Goal: Find specific page/section: Find specific page/section

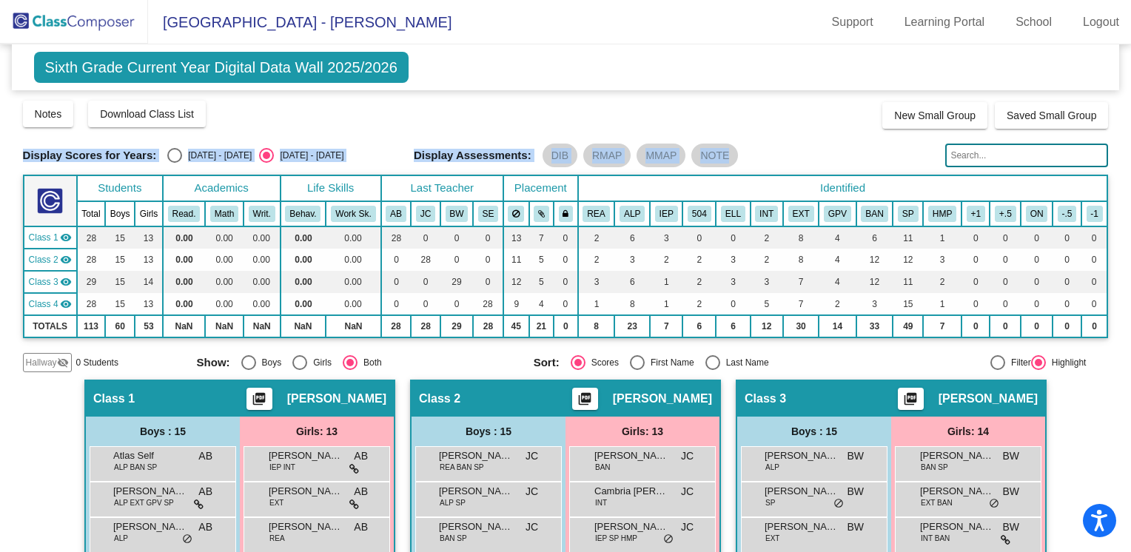
scroll to position [226, 0]
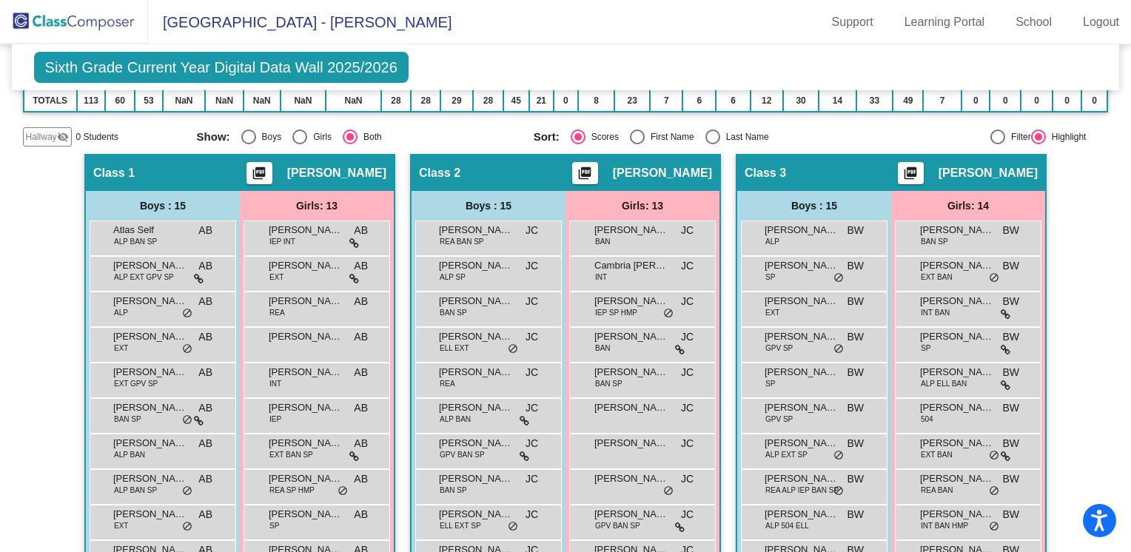
click at [235, 28] on span "[GEOGRAPHIC_DATA] - [PERSON_NAME]" at bounding box center [300, 22] width 304 height 24
click at [115, 31] on img at bounding box center [74, 22] width 148 height 44
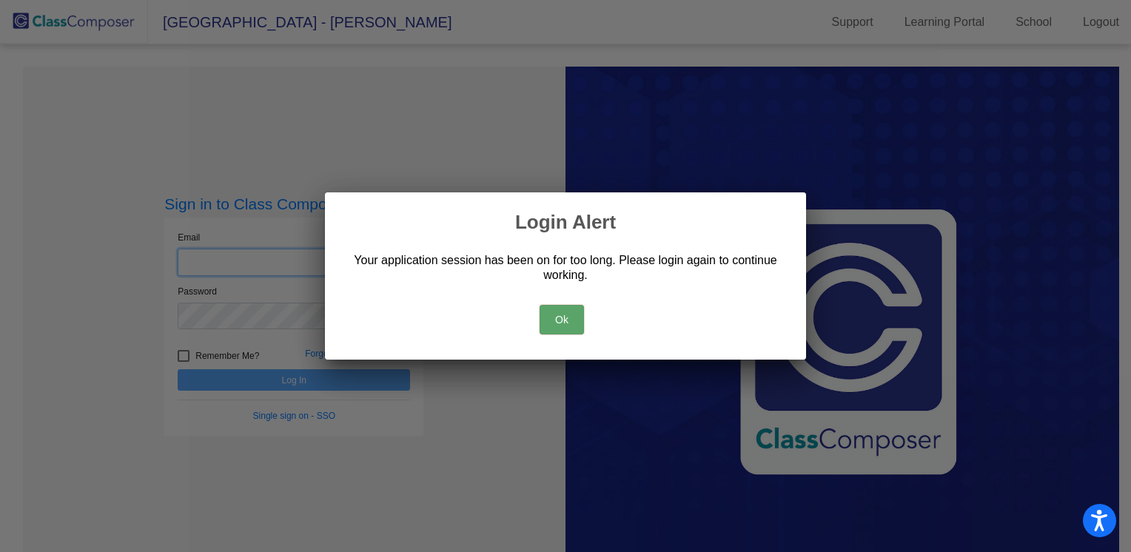
type input "[EMAIL_ADDRESS][DOMAIN_NAME]"
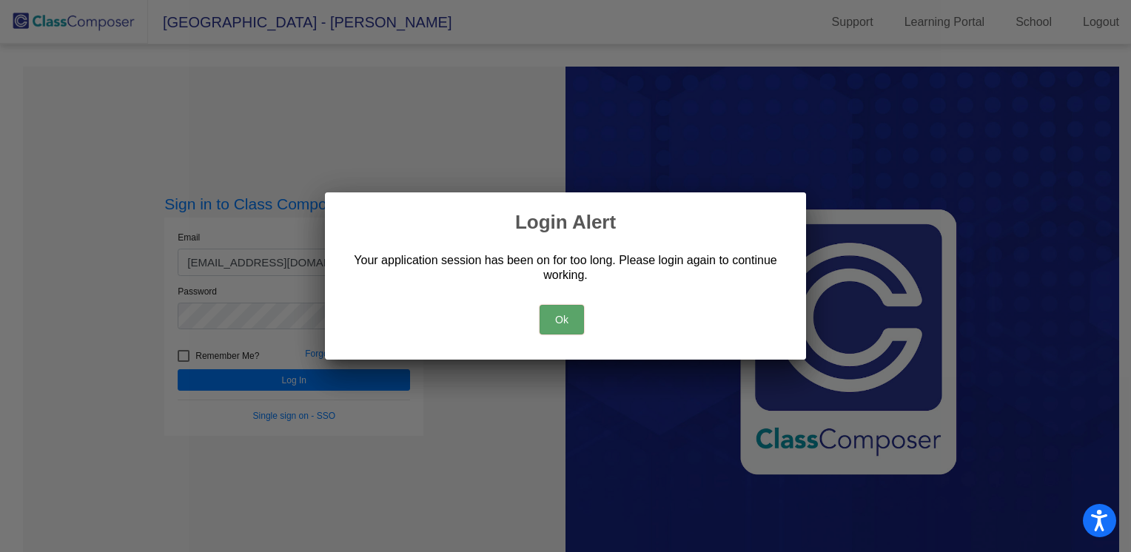
click at [556, 330] on button "Ok" at bounding box center [562, 320] width 44 height 30
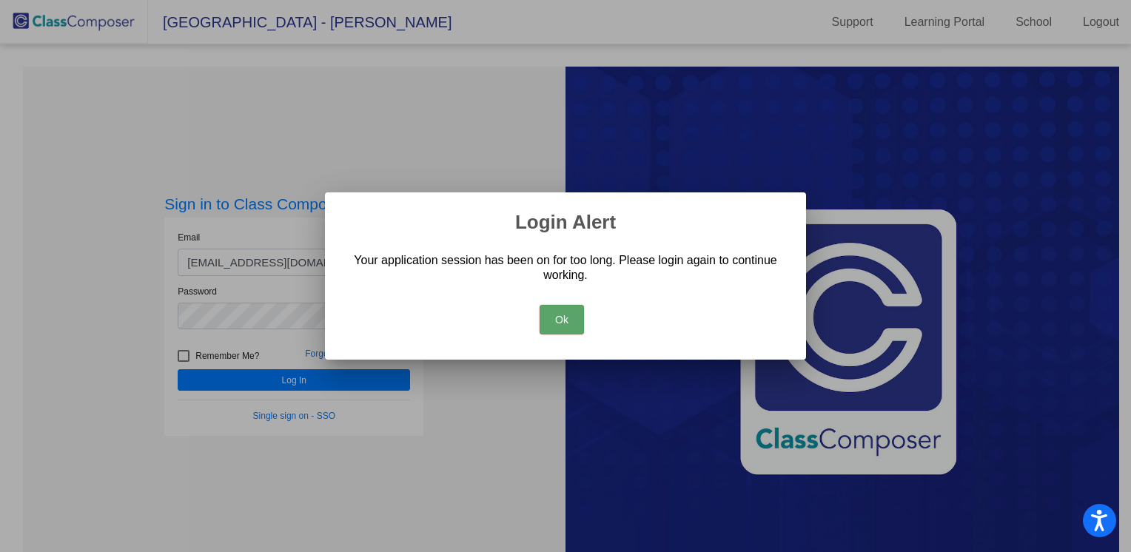
click at [560, 321] on button "Ok" at bounding box center [562, 320] width 44 height 30
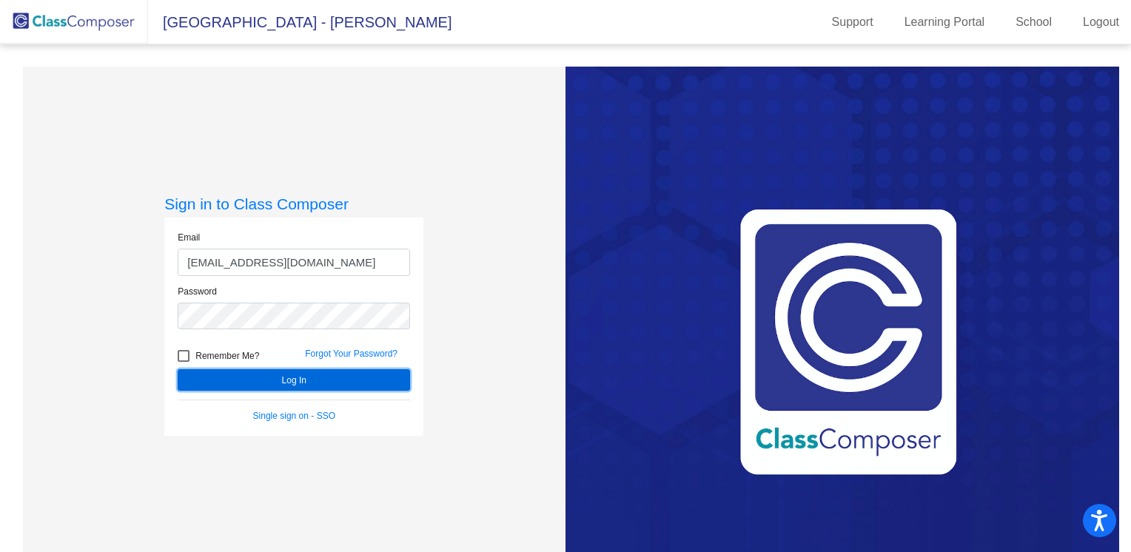
click at [296, 388] on button "Log In" at bounding box center [294, 379] width 232 height 21
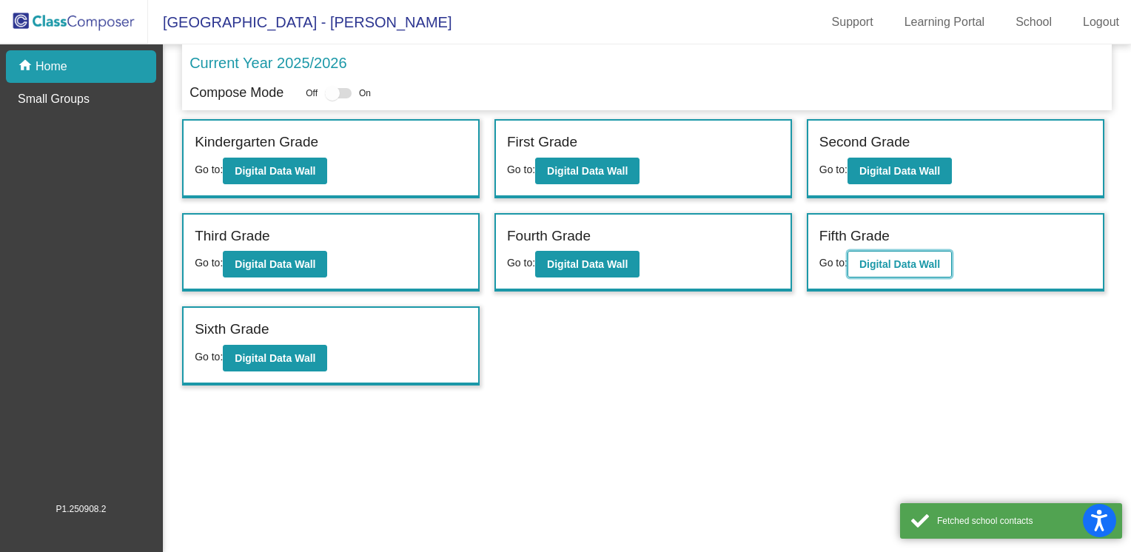
click at [888, 269] on button "Digital Data Wall" at bounding box center [900, 264] width 104 height 27
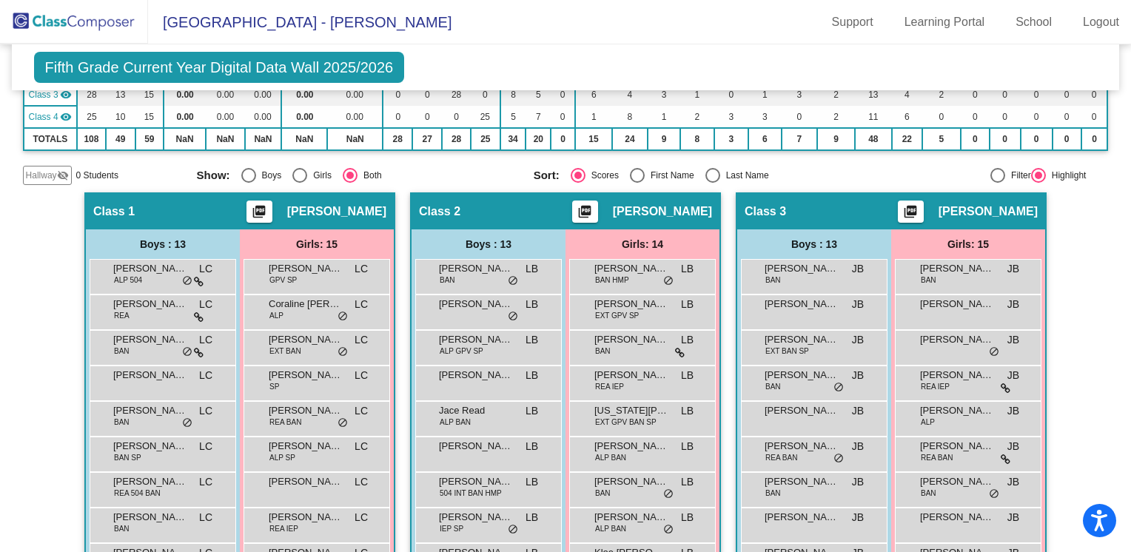
scroll to position [154, 0]
